Goal: Information Seeking & Learning: Learn about a topic

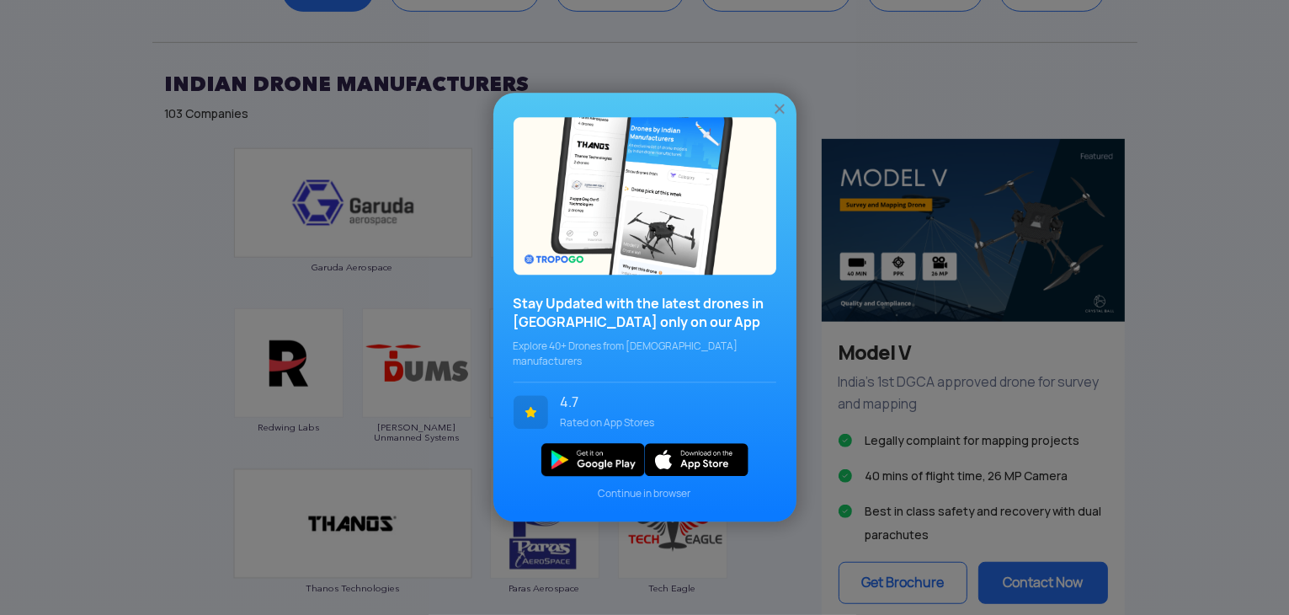
scroll to position [916, 0]
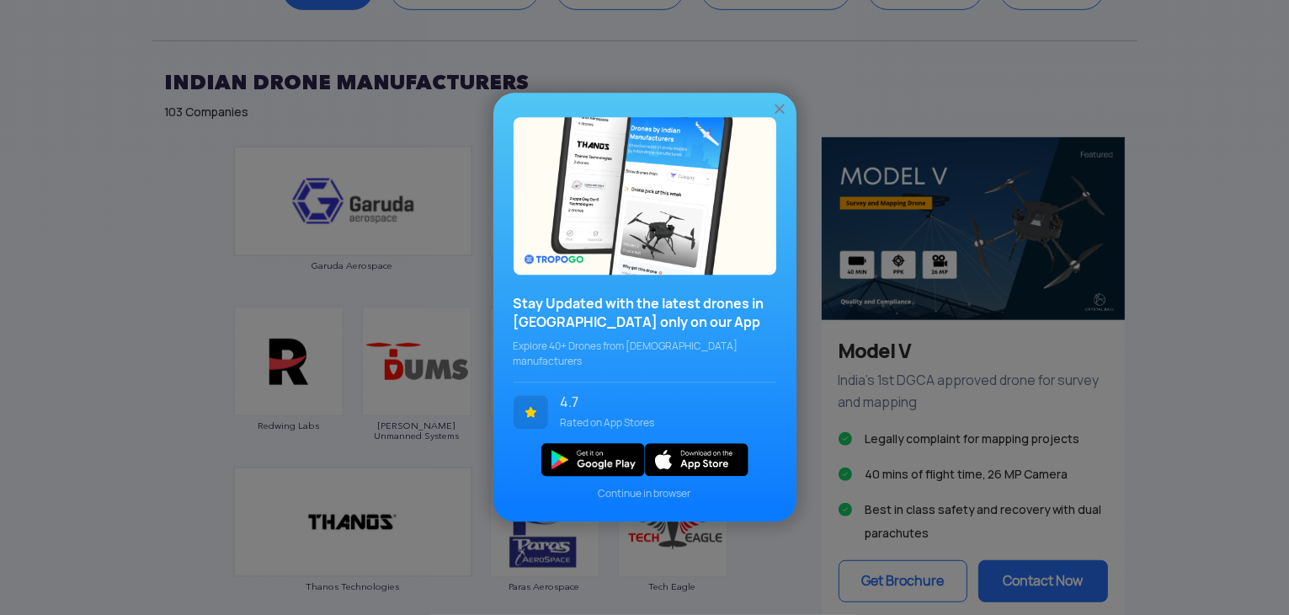
click at [785, 107] on div at bounding box center [779, 108] width 17 height 18
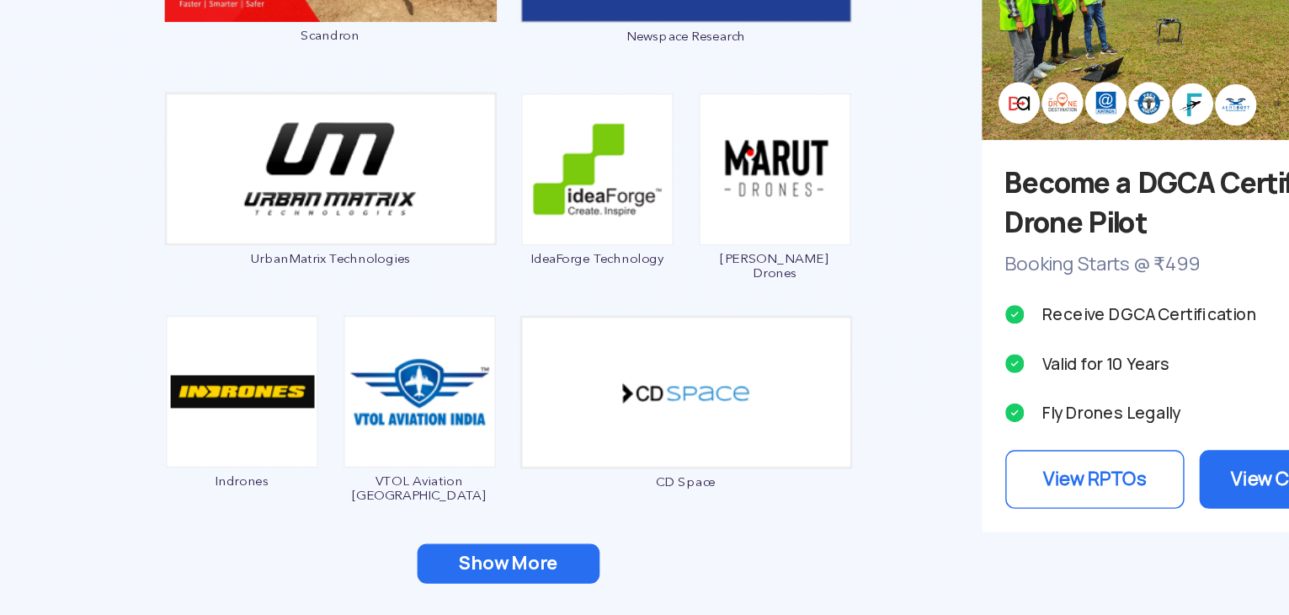
scroll to position [1467, 0]
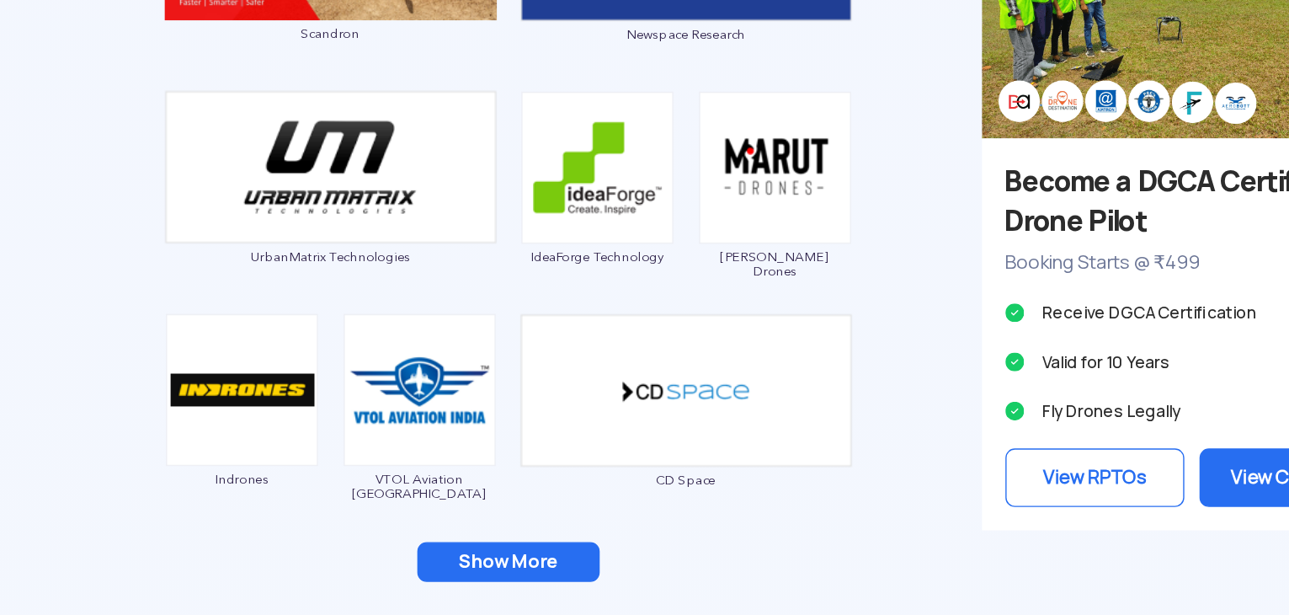
click at [486, 573] on button "Show More" at bounding box center [480, 576] width 131 height 29
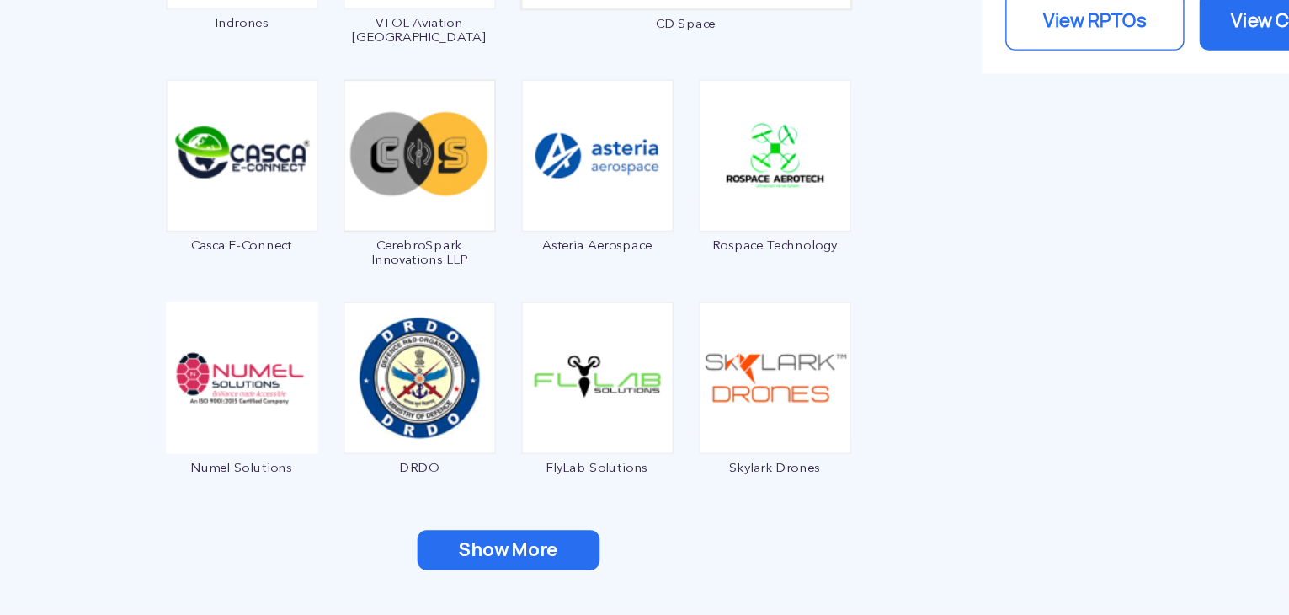
scroll to position [1798, 0]
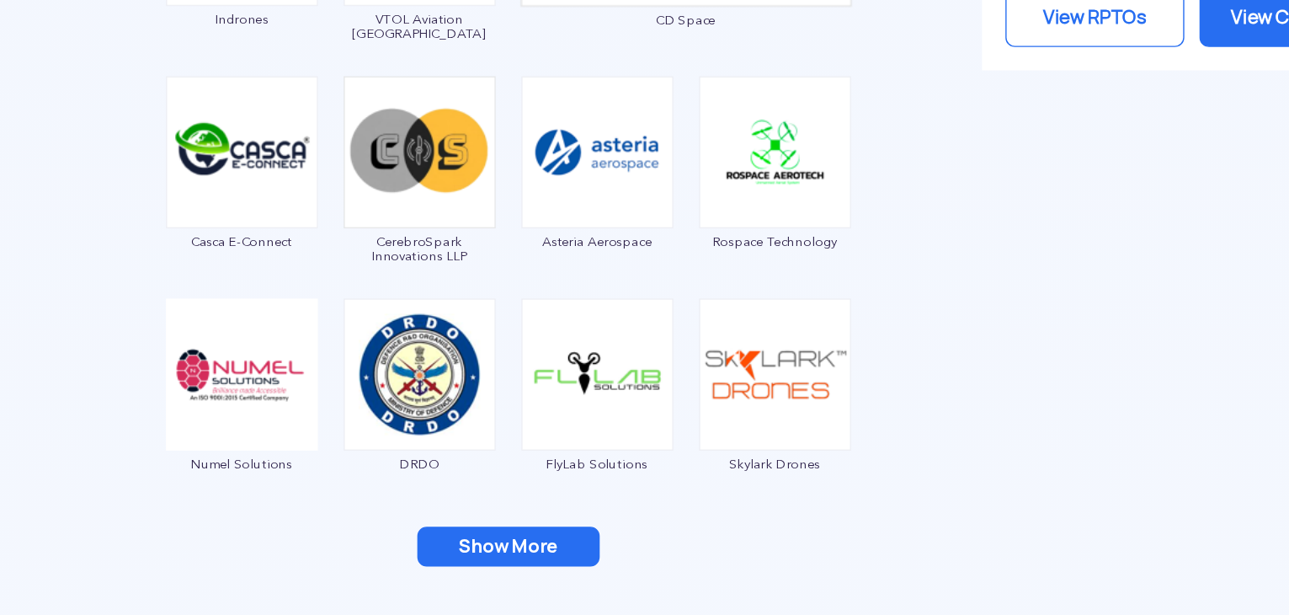
click at [495, 563] on button "Show More" at bounding box center [480, 565] width 131 height 29
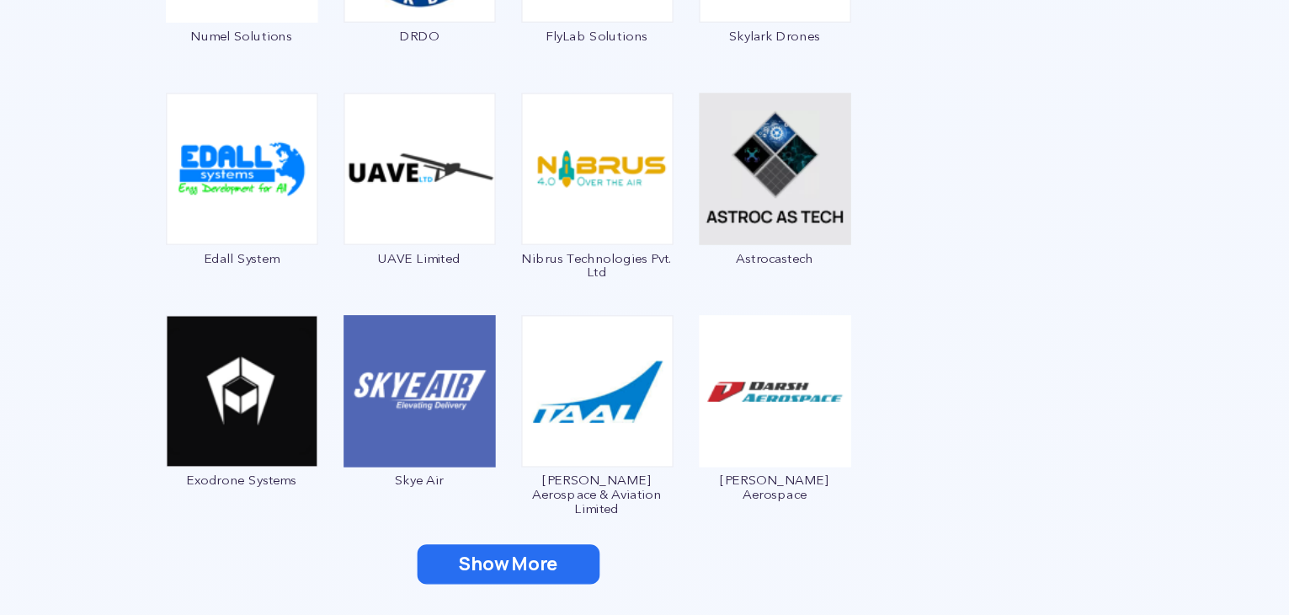
scroll to position [2137, 0]
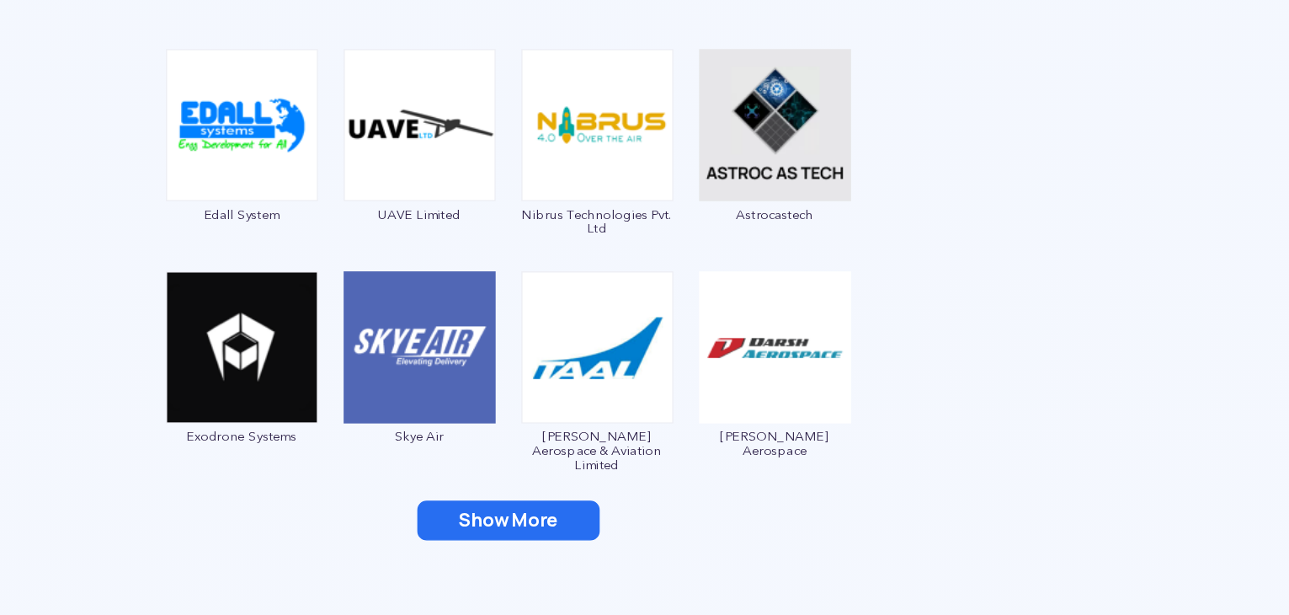
click at [491, 552] on button "Show More" at bounding box center [480, 546] width 131 height 29
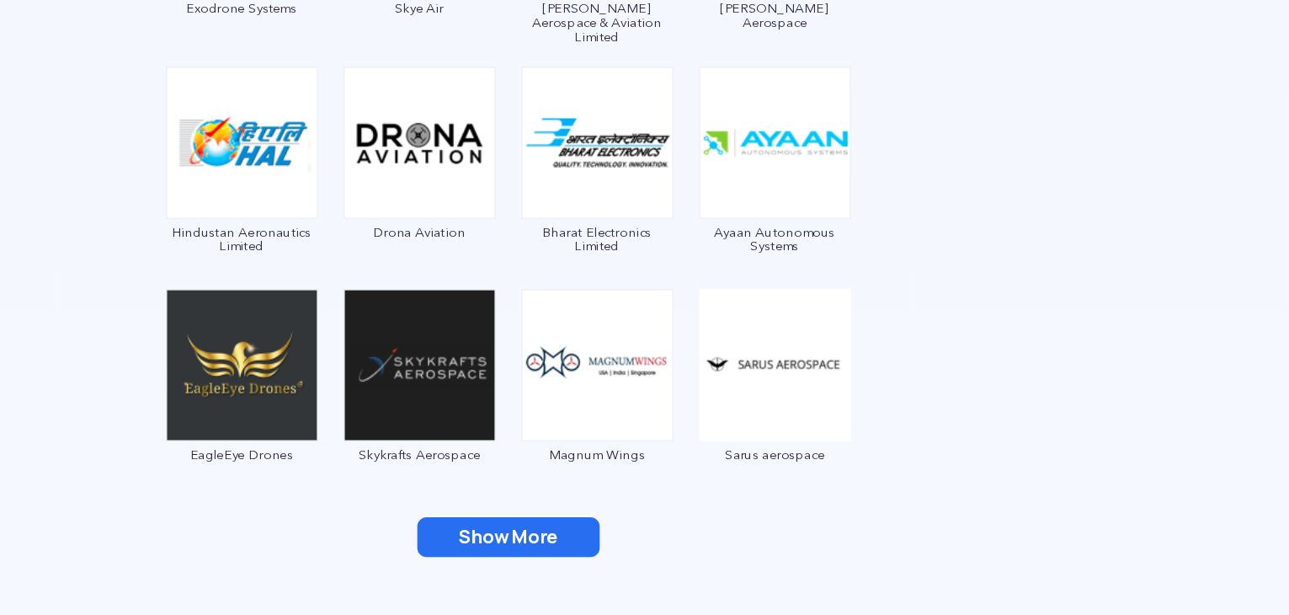
scroll to position [2455, 0]
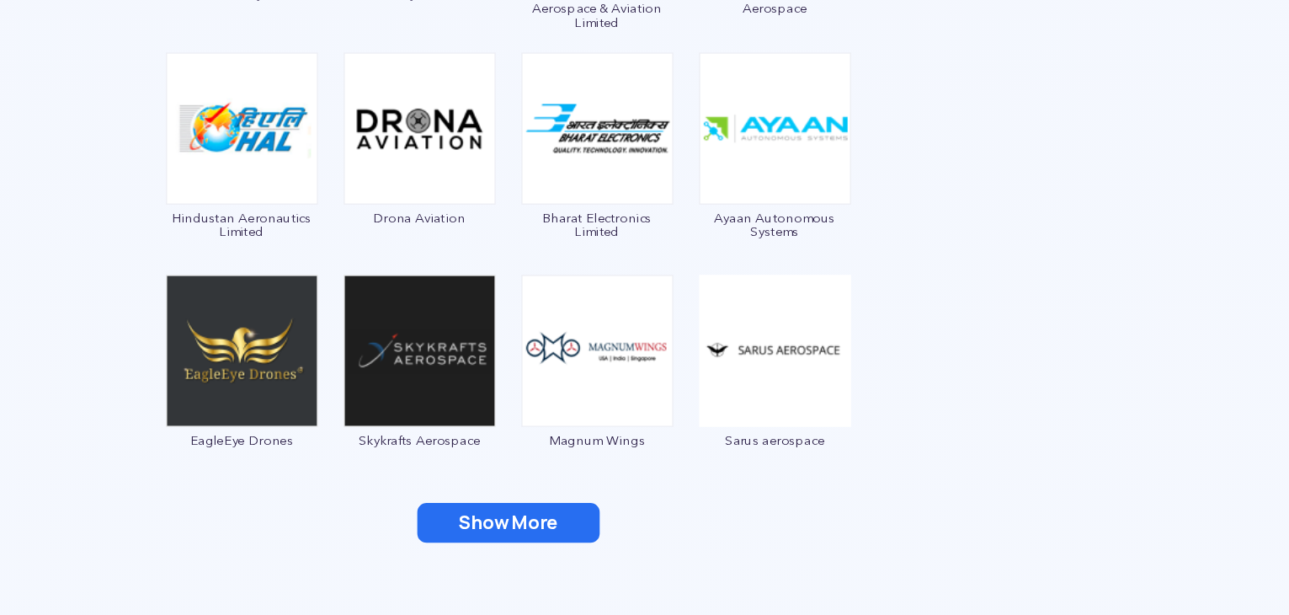
click at [482, 546] on button "Show More" at bounding box center [480, 548] width 131 height 29
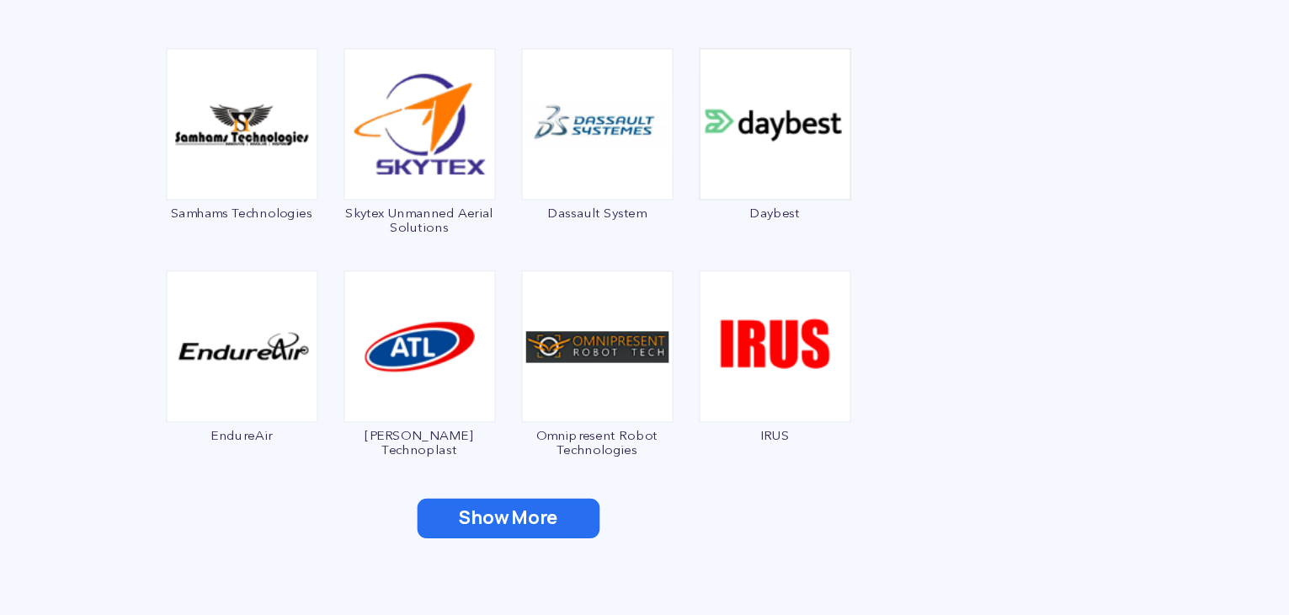
scroll to position [2778, 0]
click at [476, 544] on button "Show More" at bounding box center [480, 545] width 131 height 29
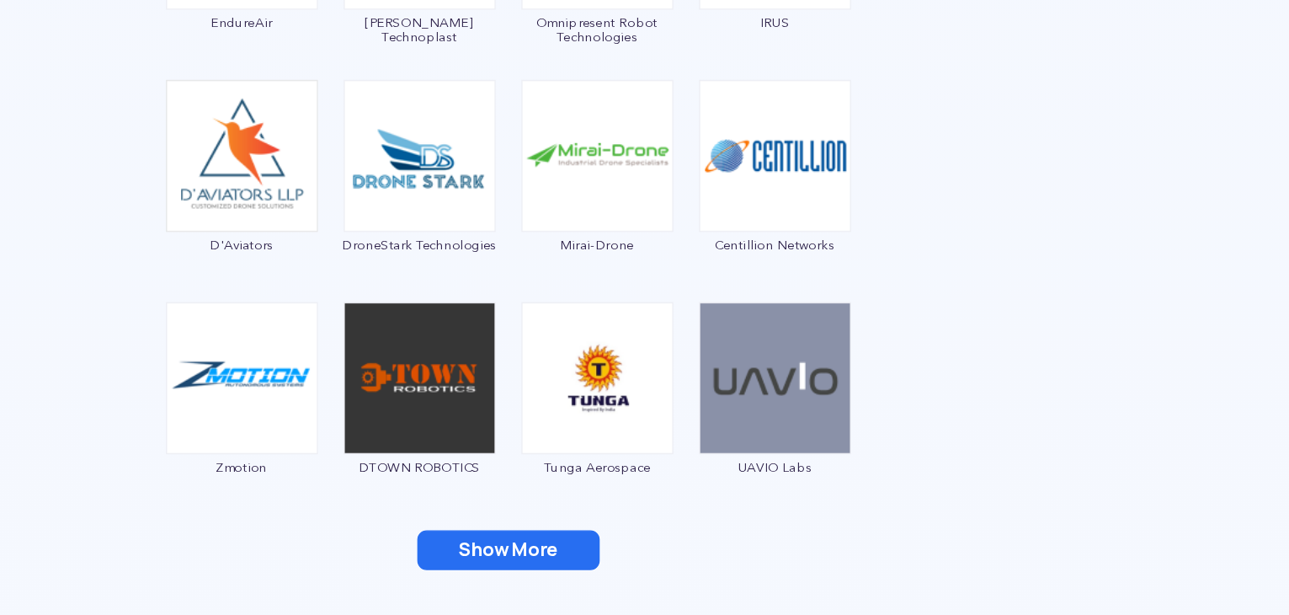
scroll to position [3078, 0]
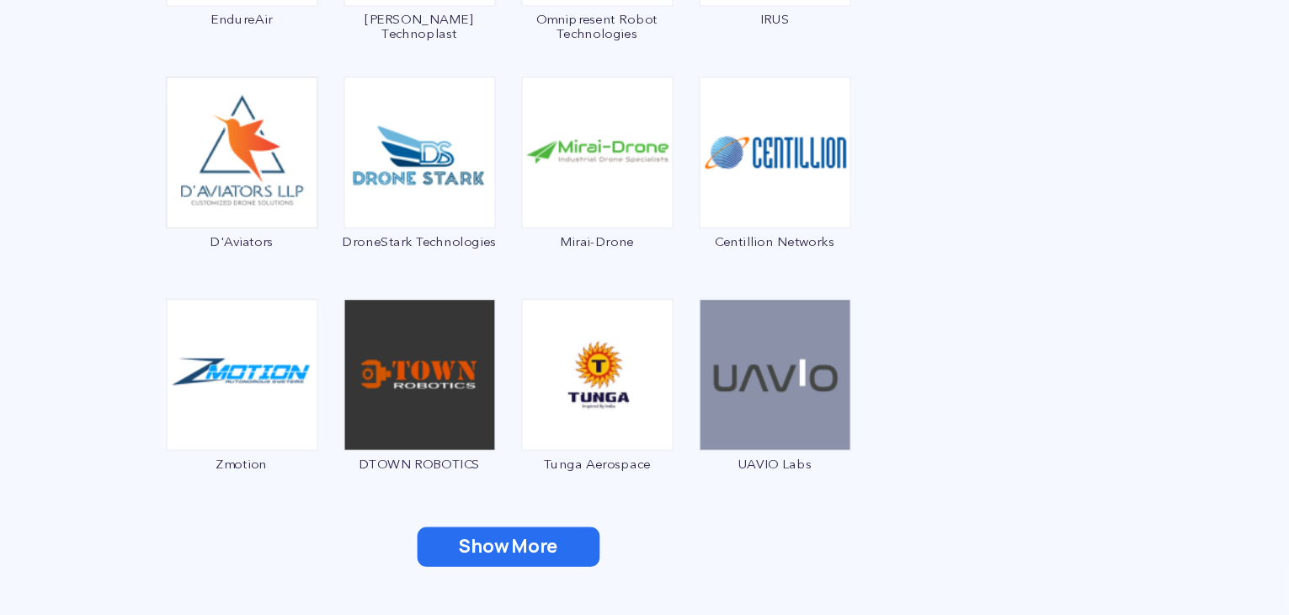
click at [484, 573] on button "Show More" at bounding box center [480, 565] width 131 height 29
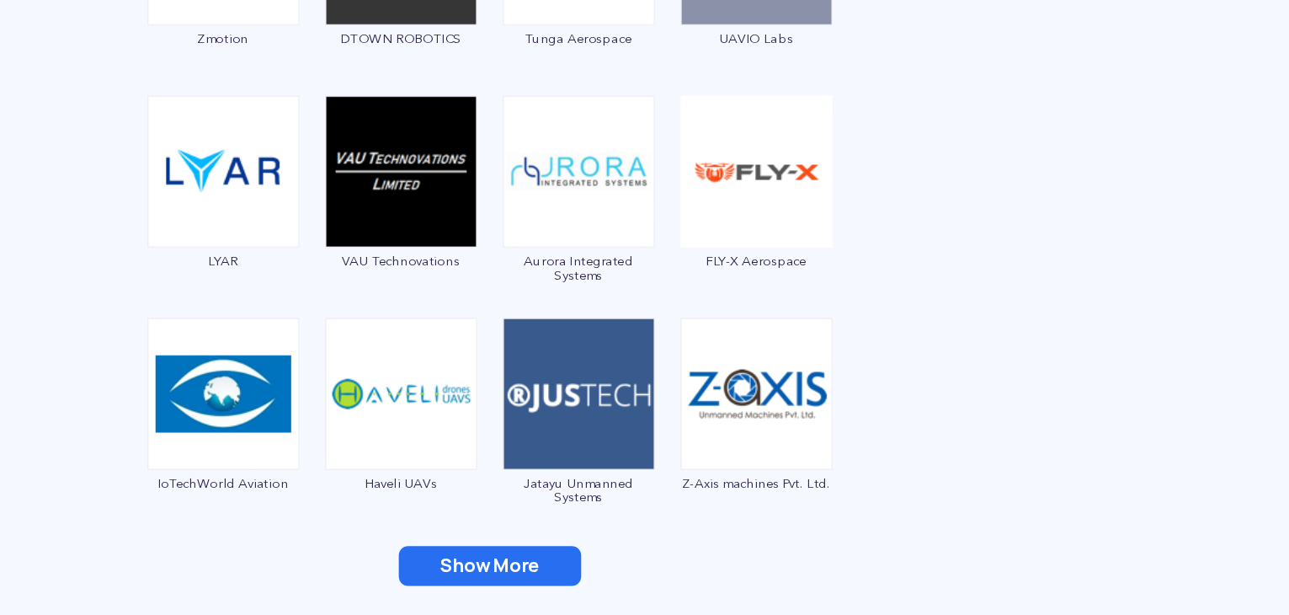
scroll to position [3387, 0]
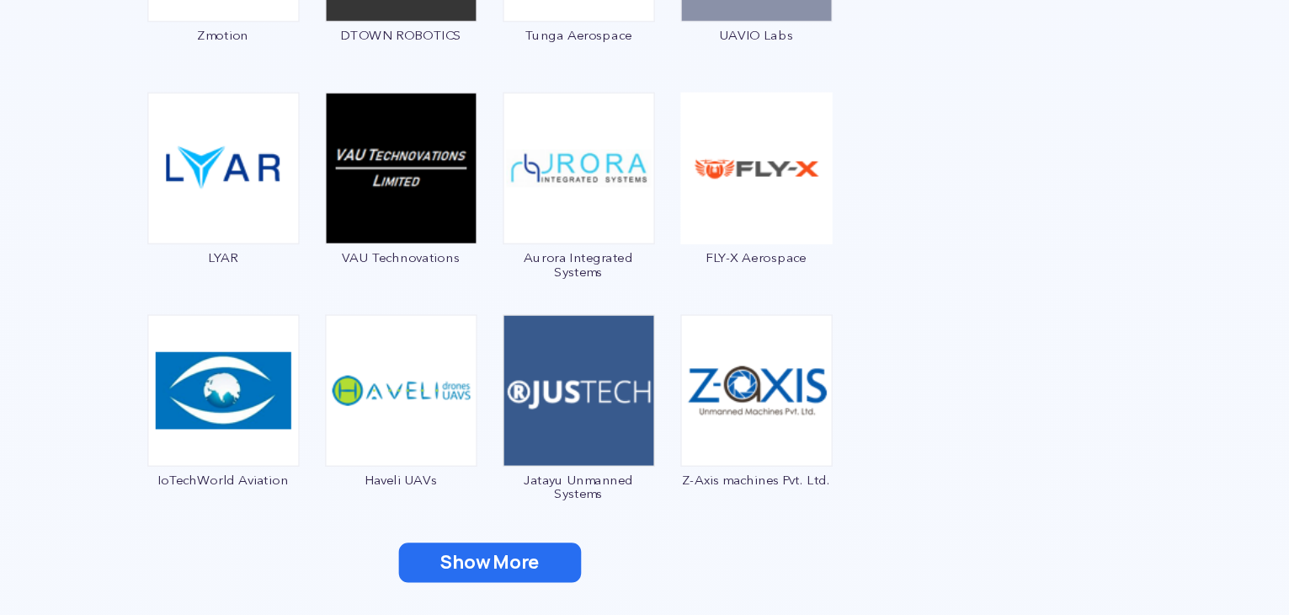
click at [487, 575] on button "Show More" at bounding box center [480, 576] width 131 height 29
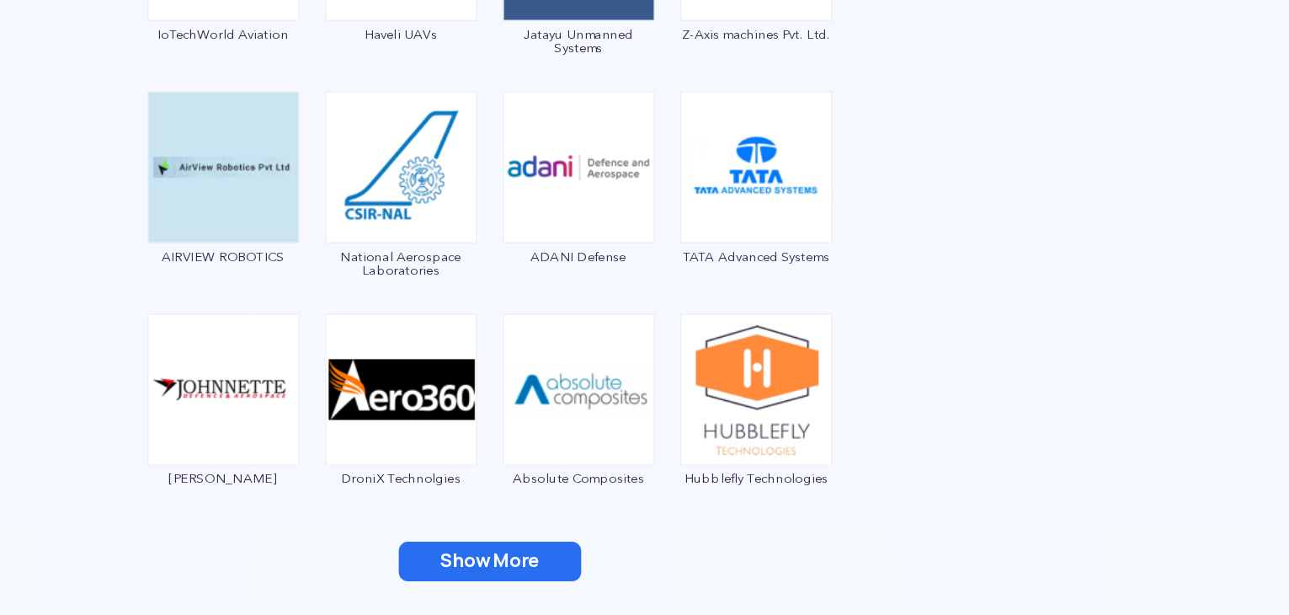
scroll to position [3708, 0]
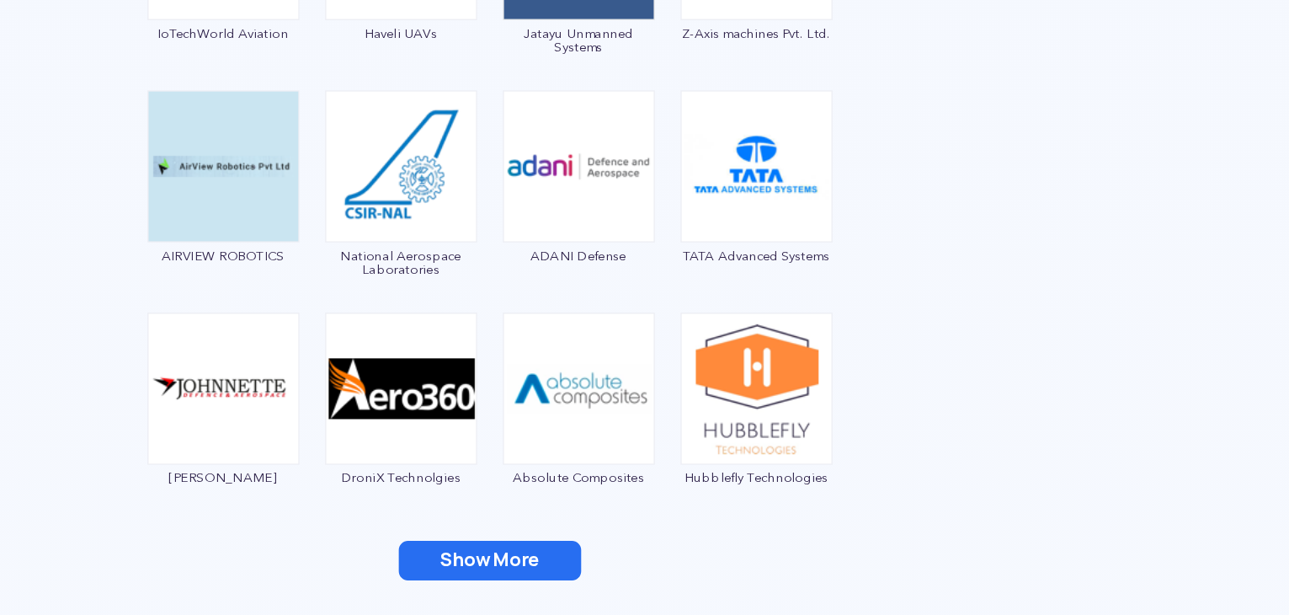
click at [485, 576] on button "Show More" at bounding box center [480, 575] width 131 height 29
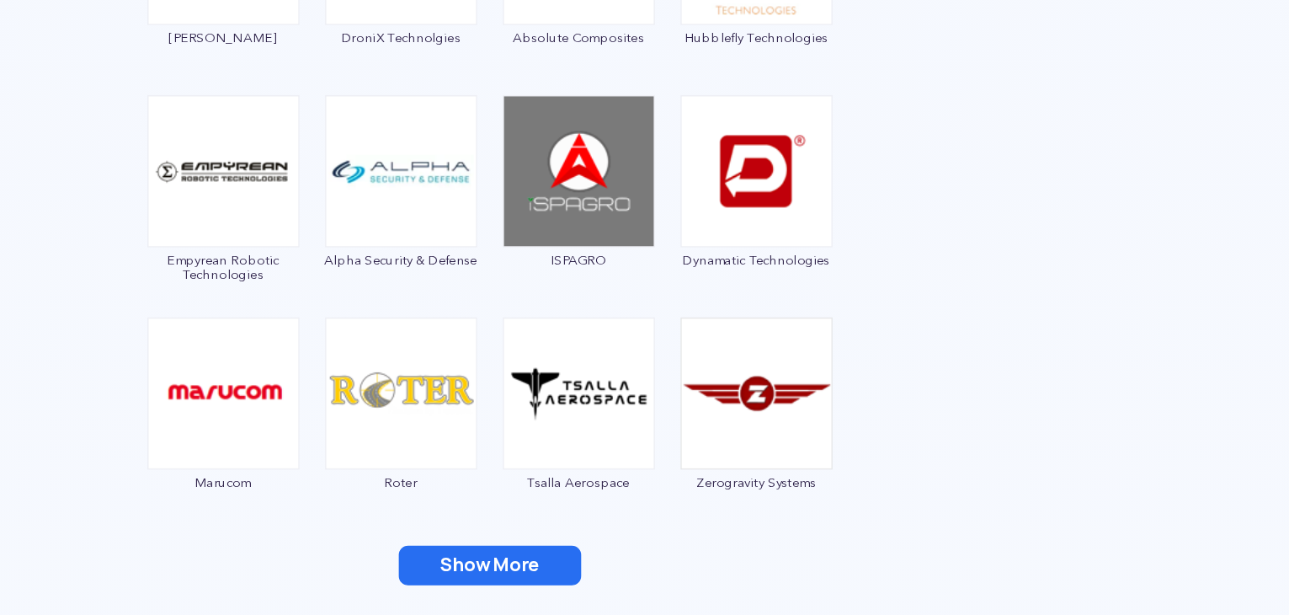
scroll to position [4025, 0]
click at [476, 572] on button "Show More" at bounding box center [480, 578] width 131 height 29
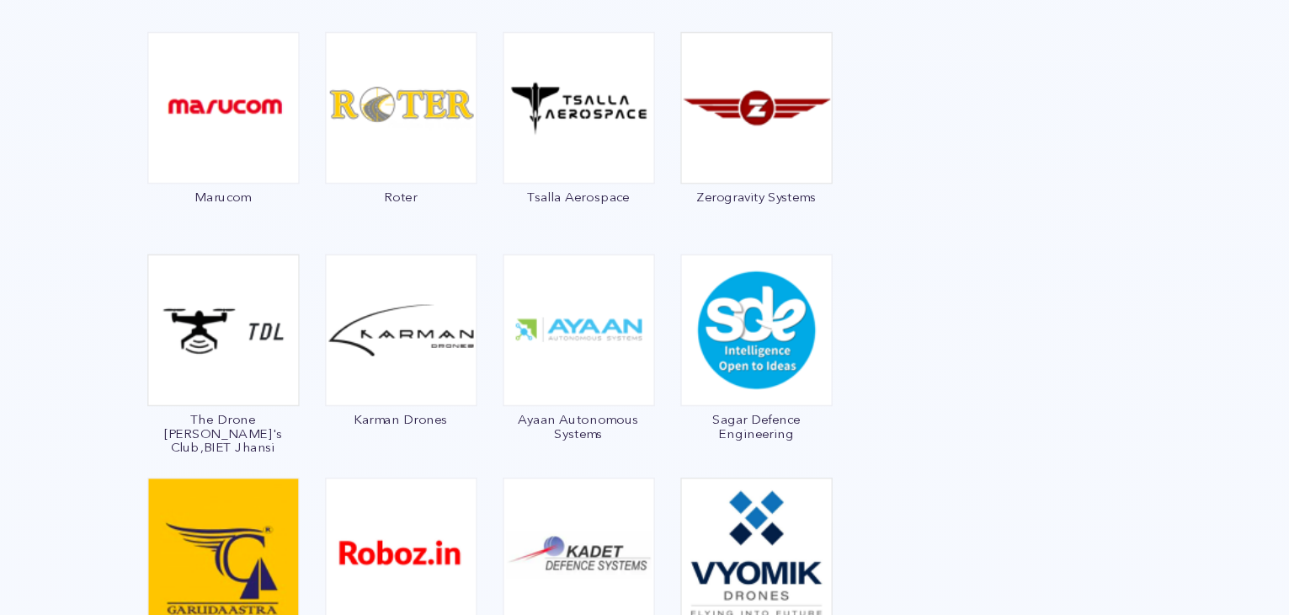
scroll to position [4325, 0]
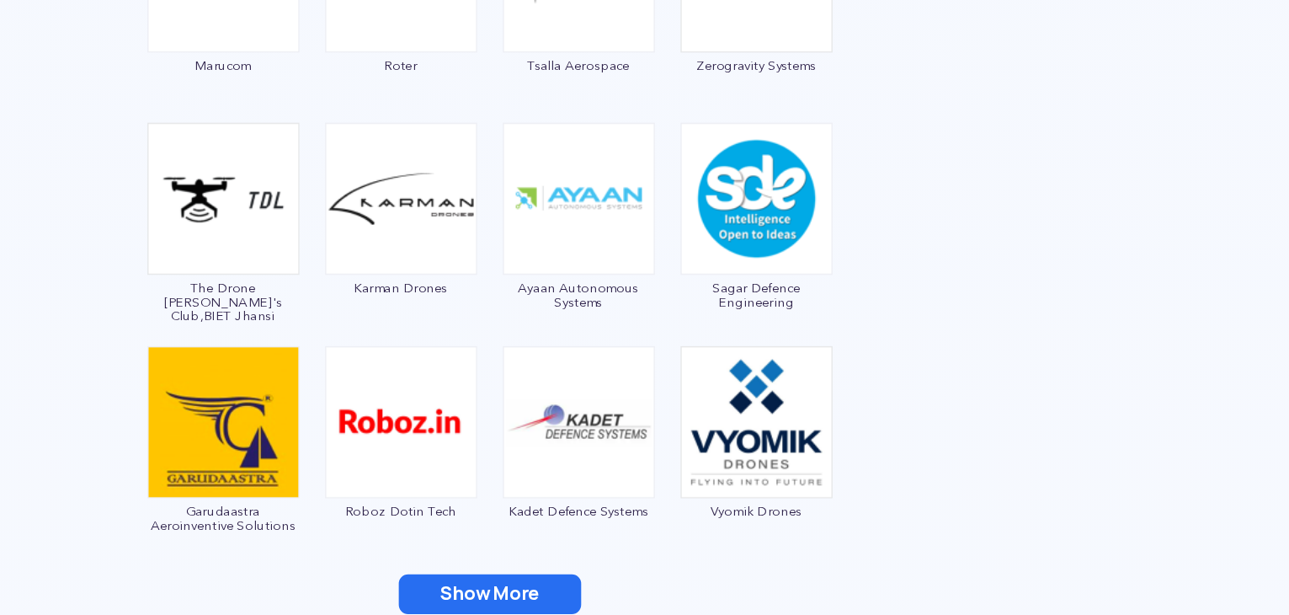
click at [477, 592] on button "Show More" at bounding box center [480, 599] width 131 height 29
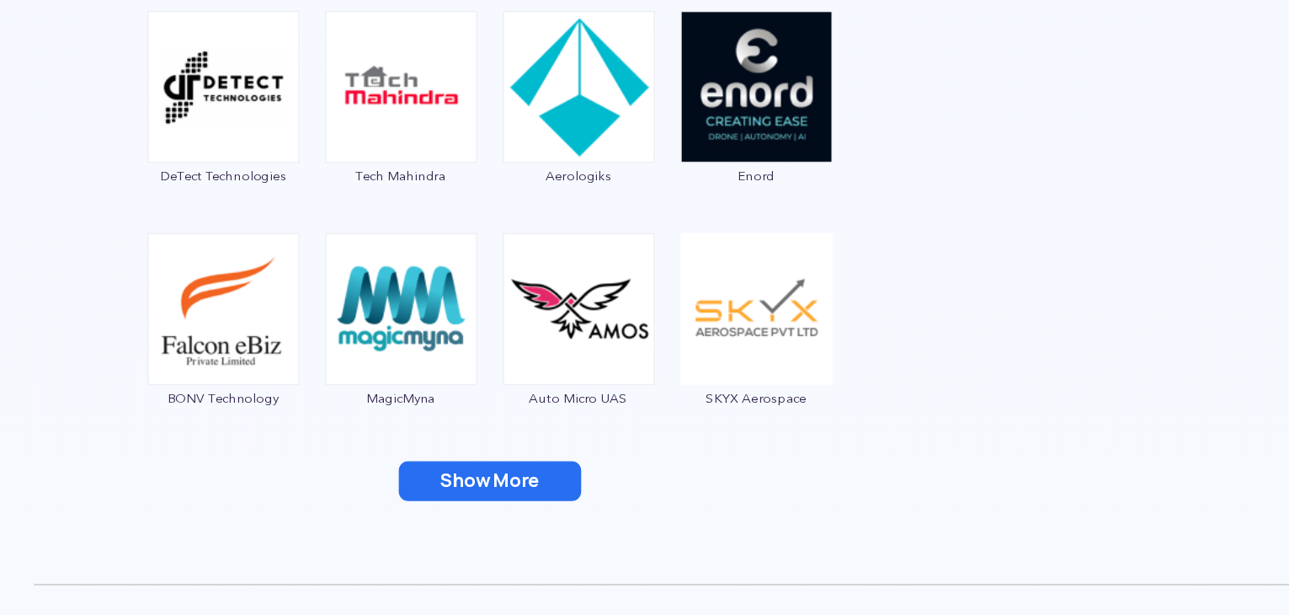
scroll to position [4728, 0]
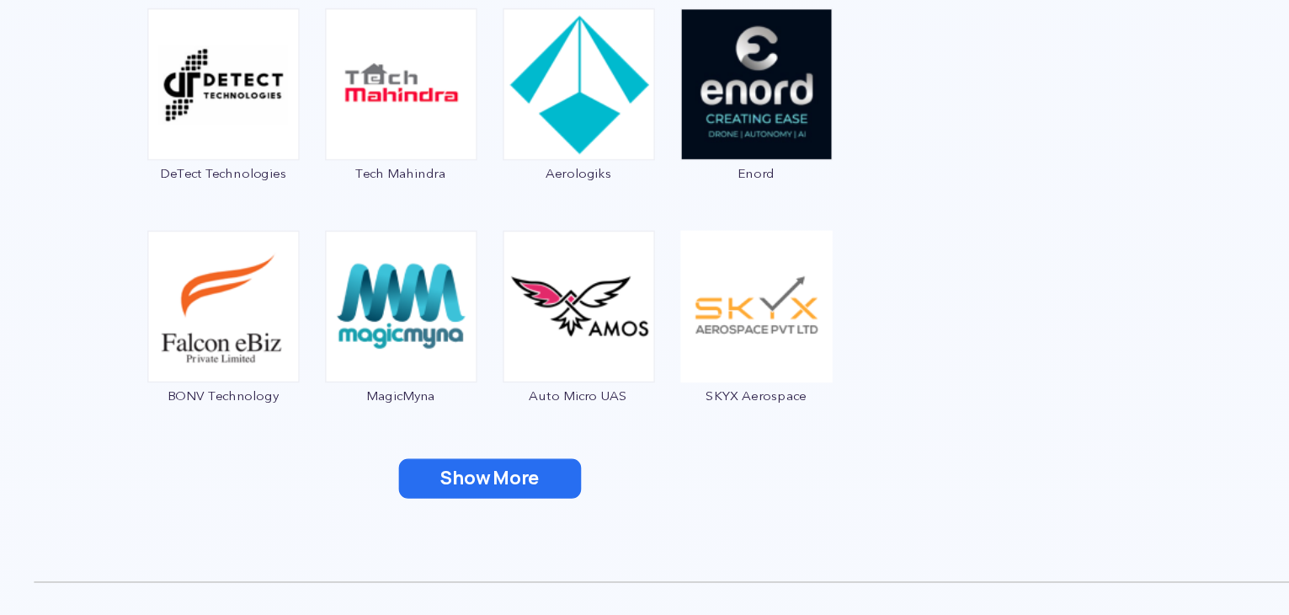
click at [482, 502] on button "Show More" at bounding box center [480, 516] width 131 height 29
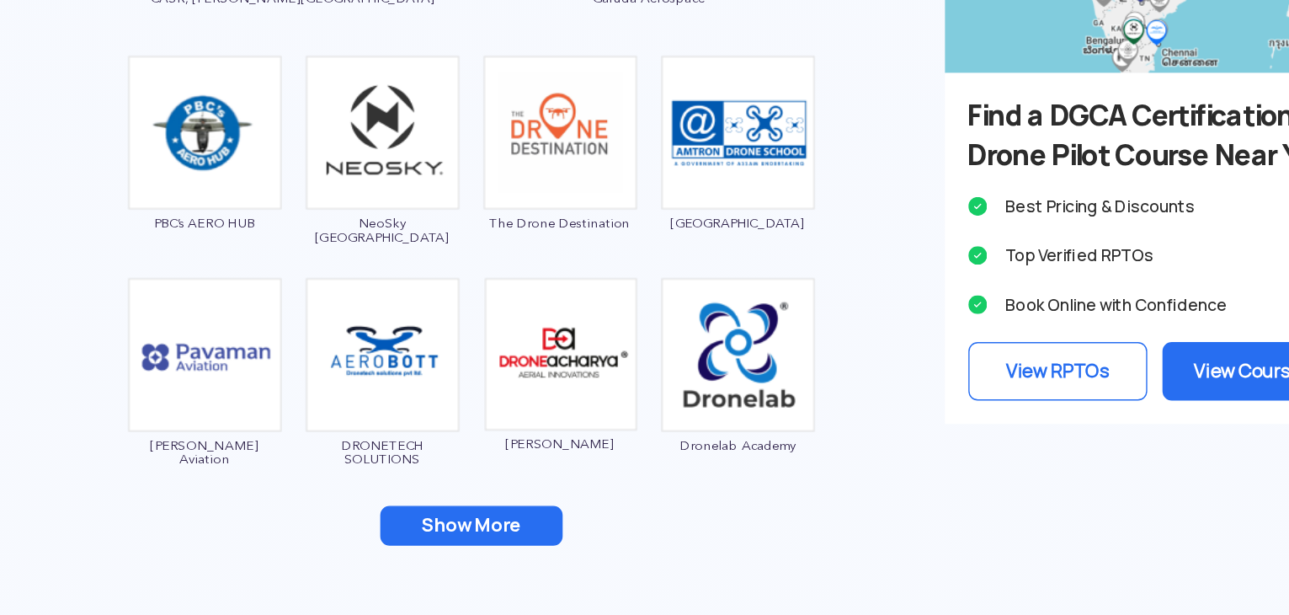
scroll to position [5652, 0]
click at [506, 539] on button "Show More" at bounding box center [480, 550] width 131 height 29
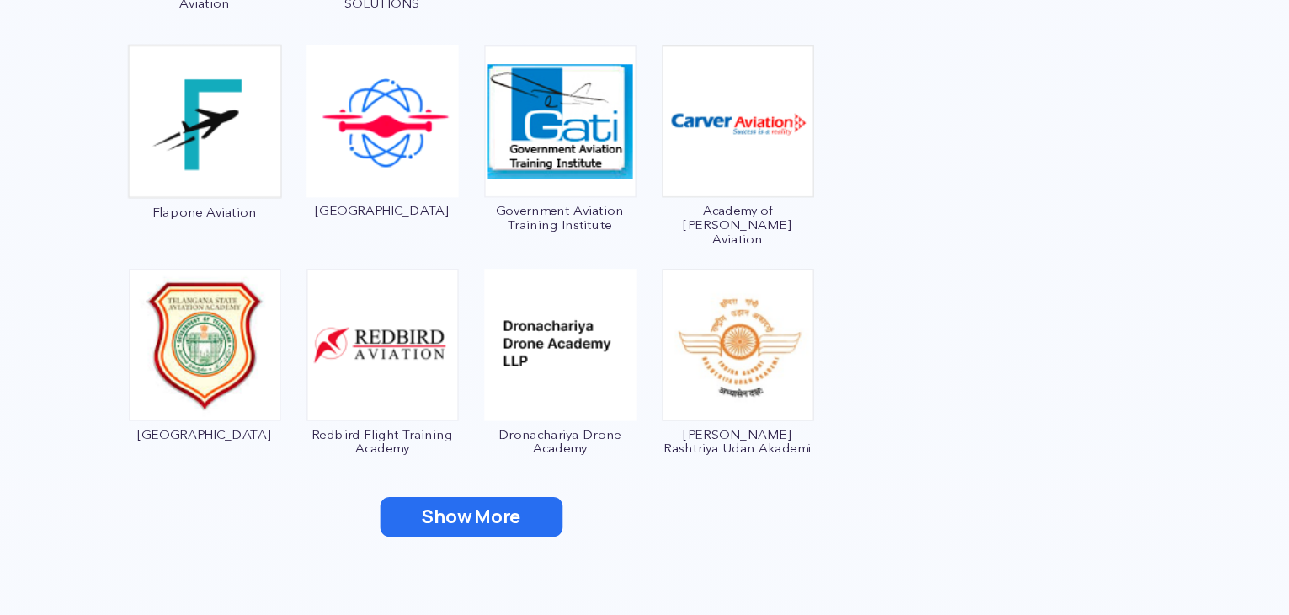
scroll to position [5981, 0]
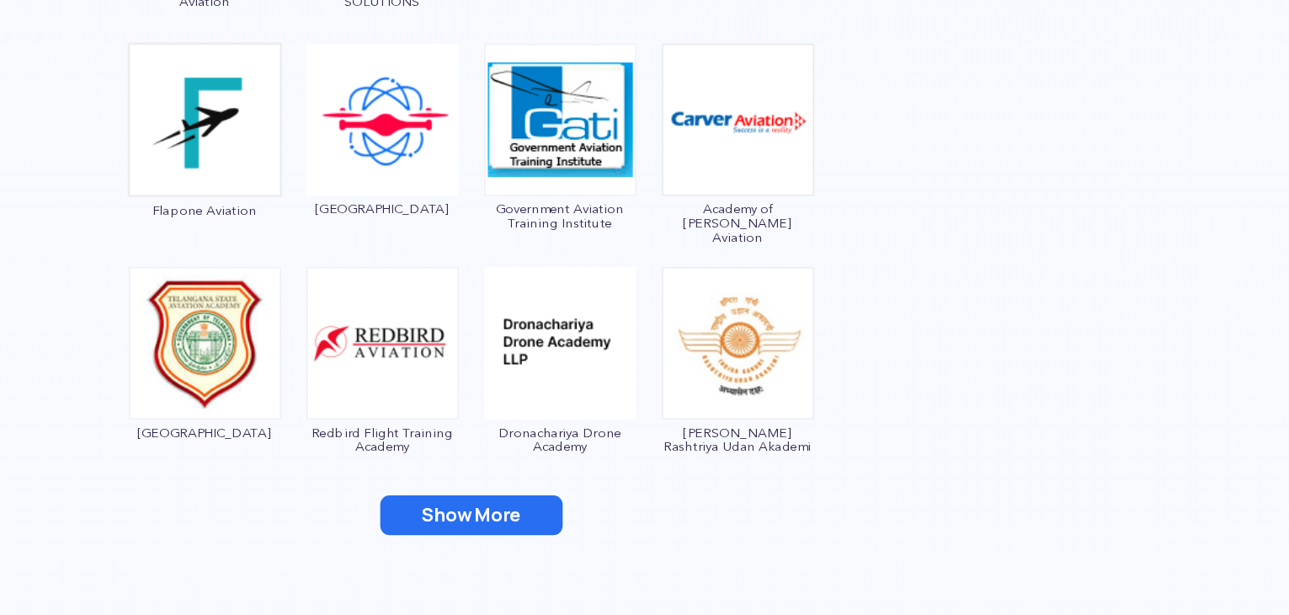
click at [472, 542] on button "Show More" at bounding box center [480, 542] width 131 height 29
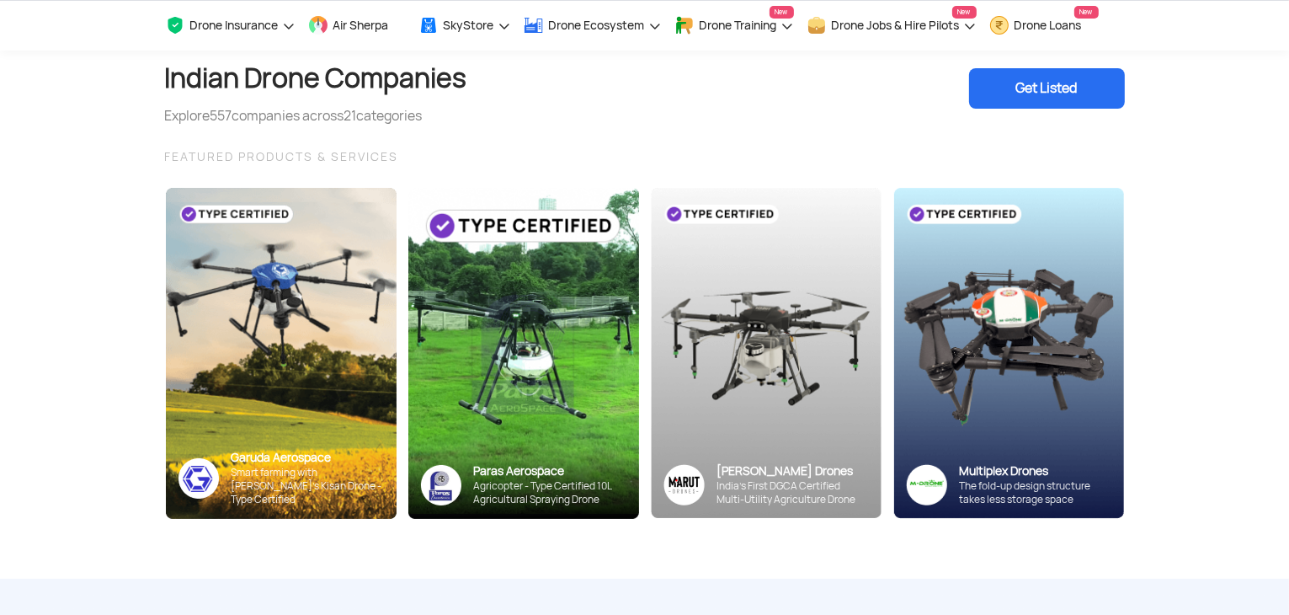
scroll to position [0, 0]
